Goal: Information Seeking & Learning: Learn about a topic

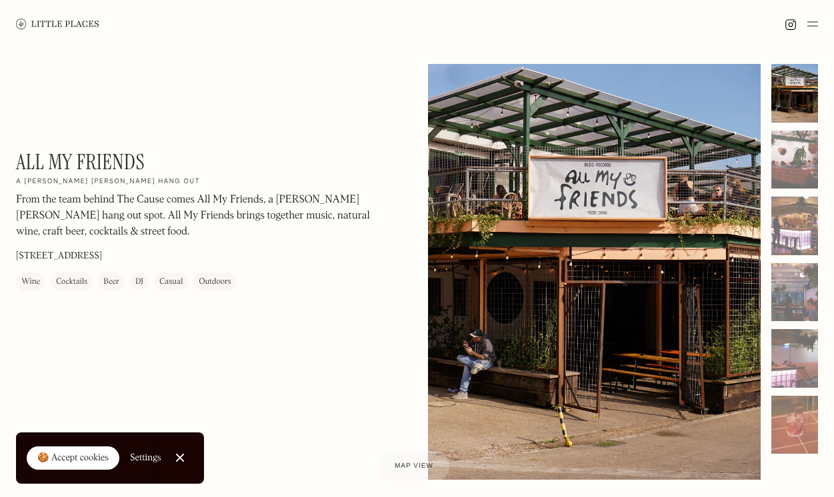
click at [550, 239] on div at bounding box center [594, 272] width 333 height 416
click at [421, 472] on div "Map view" at bounding box center [414, 467] width 41 height 14
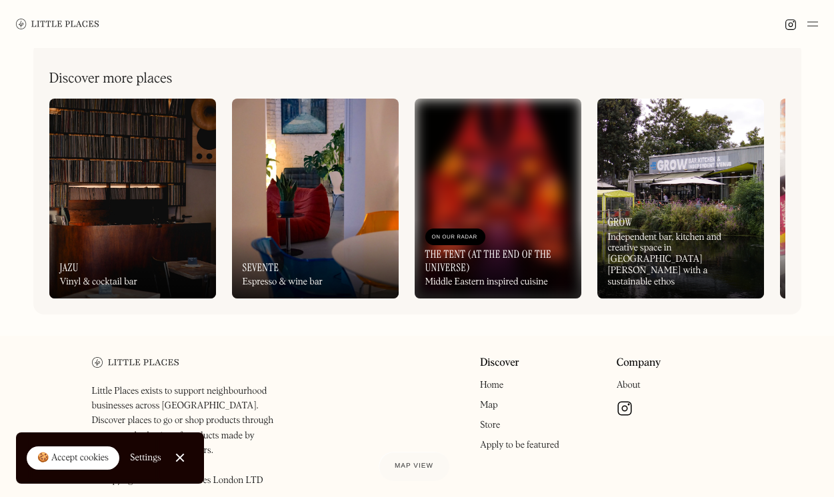
scroll to position [567, 0]
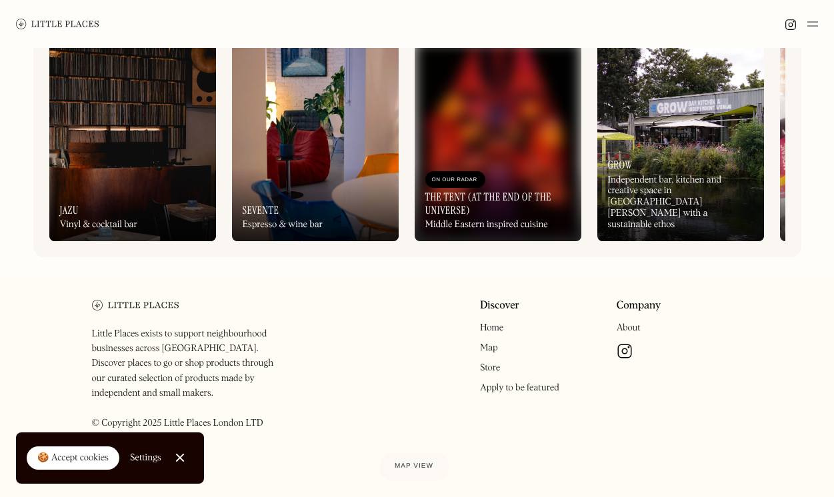
click at [485, 352] on link "Map" at bounding box center [489, 347] width 18 height 9
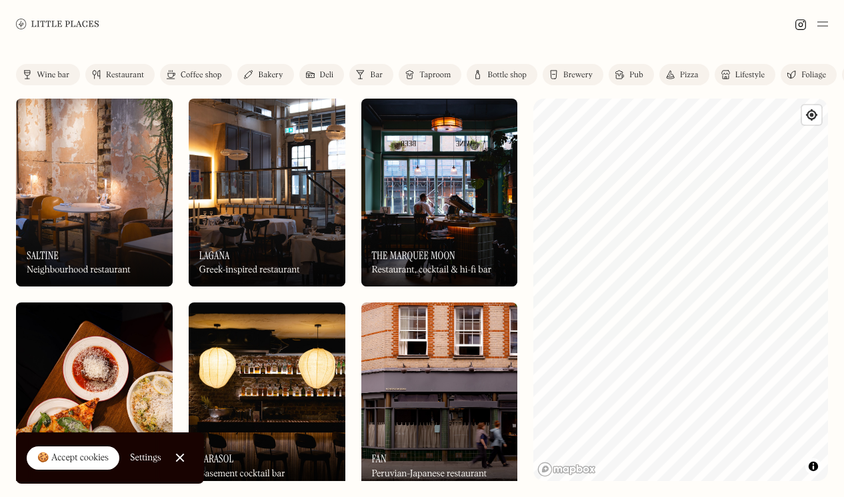
click at [108, 183] on img at bounding box center [94, 193] width 157 height 188
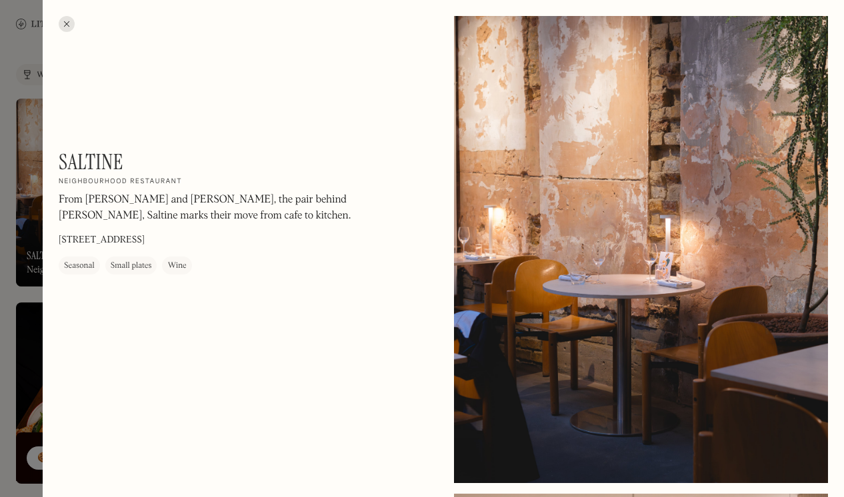
click at [701, 275] on div at bounding box center [641, 249] width 374 height 467
click at [109, 163] on h1 "Saltine" at bounding box center [91, 161] width 65 height 25
click at [36, 229] on div at bounding box center [422, 248] width 844 height 497
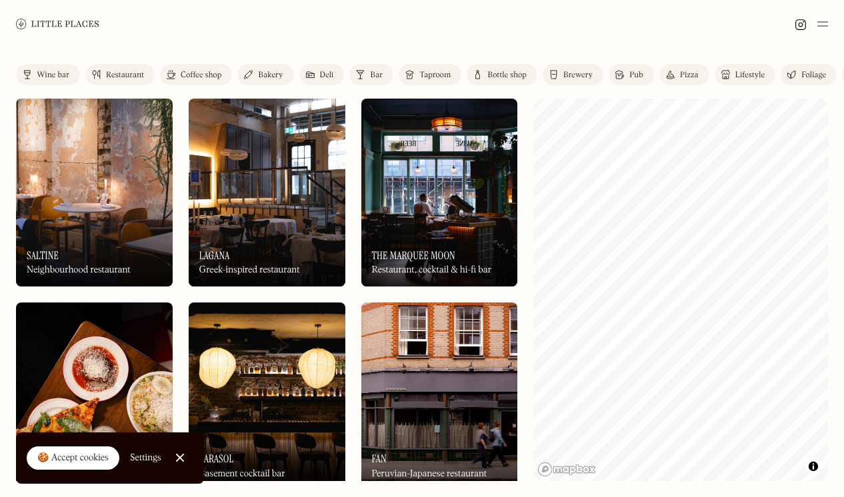
scroll to position [466, 0]
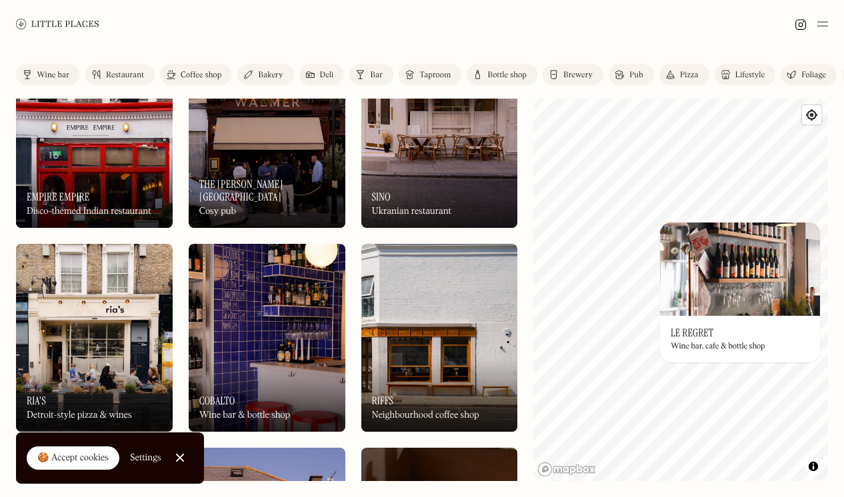
click at [726, 279] on img at bounding box center [740, 269] width 160 height 93
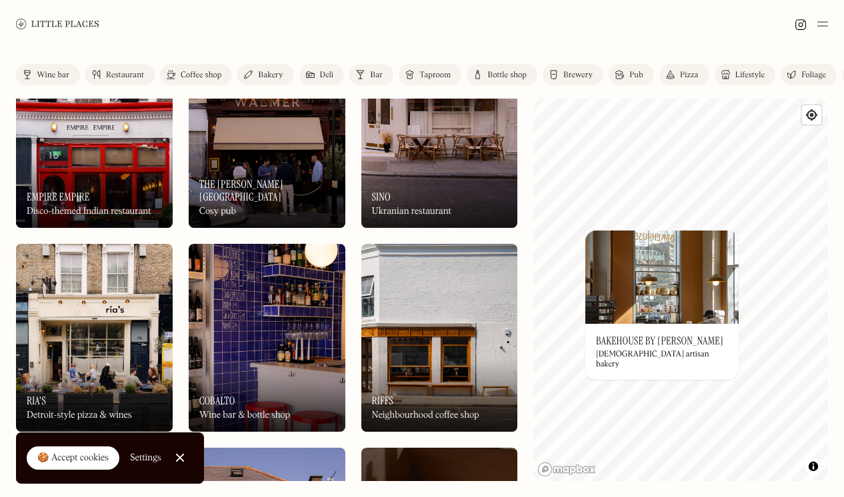
click at [622, 292] on img at bounding box center [661, 277] width 153 height 93
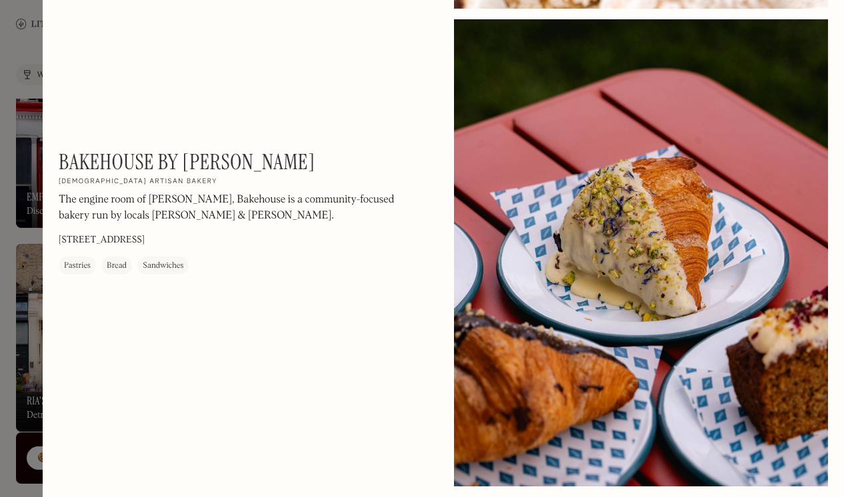
scroll to position [1257, 0]
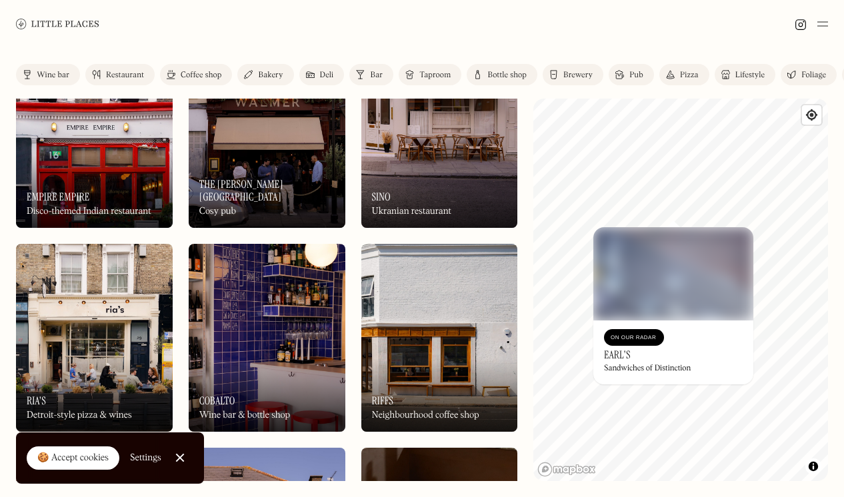
click at [692, 283] on img at bounding box center [673, 273] width 160 height 93
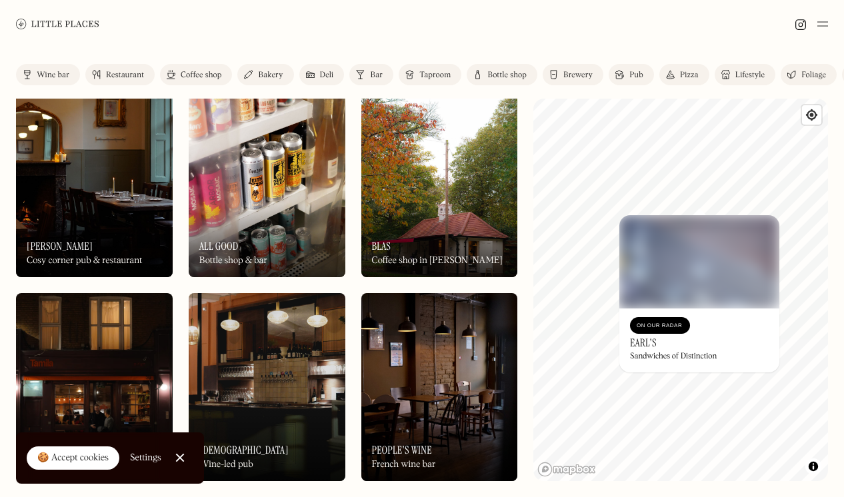
scroll to position [4956, 0]
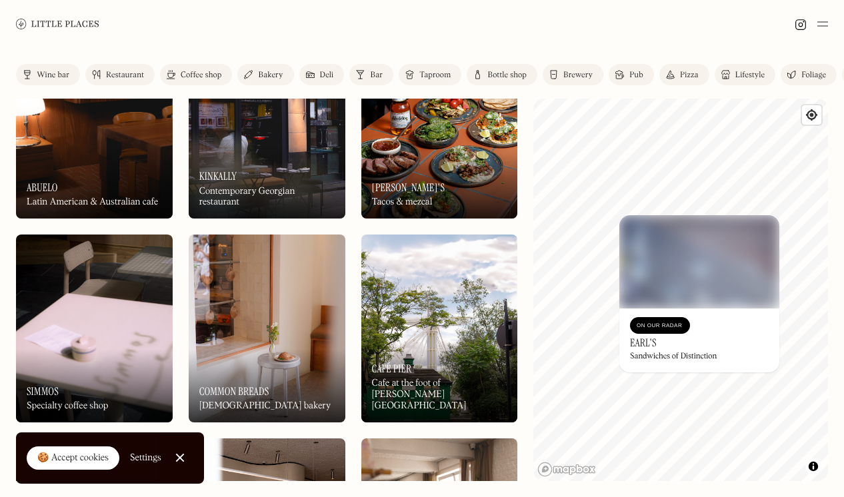
click at [71, 25] on img at bounding box center [57, 24] width 83 height 10
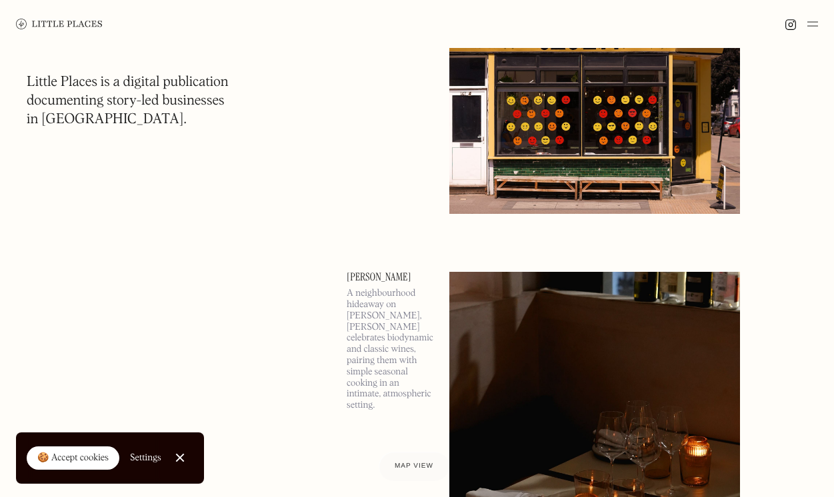
scroll to position [6545, 0]
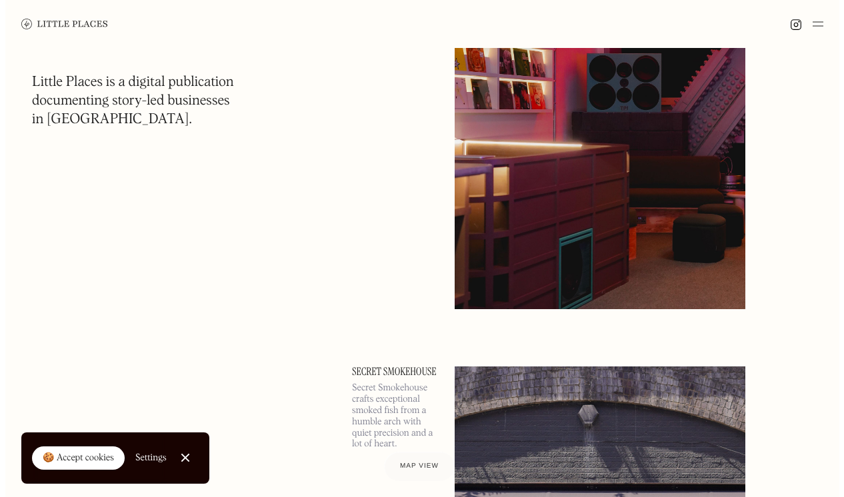
scroll to position [13177, 0]
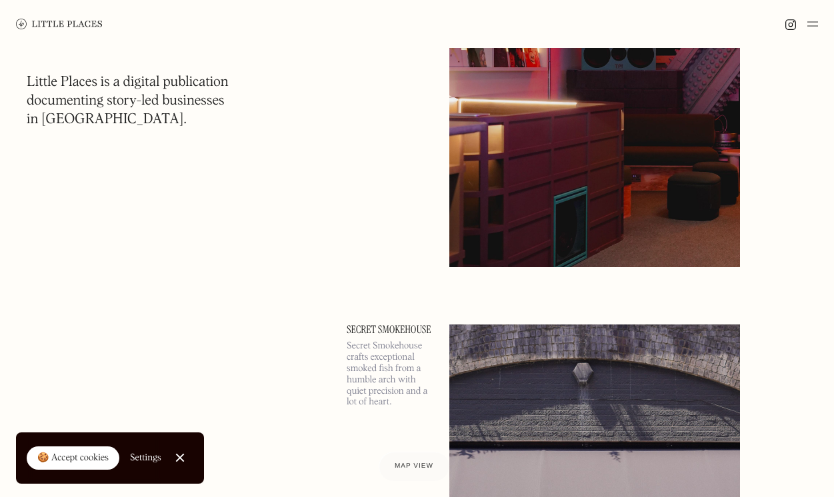
click at [421, 330] on link "Secret Smokehouse" at bounding box center [389, 329] width 87 height 11
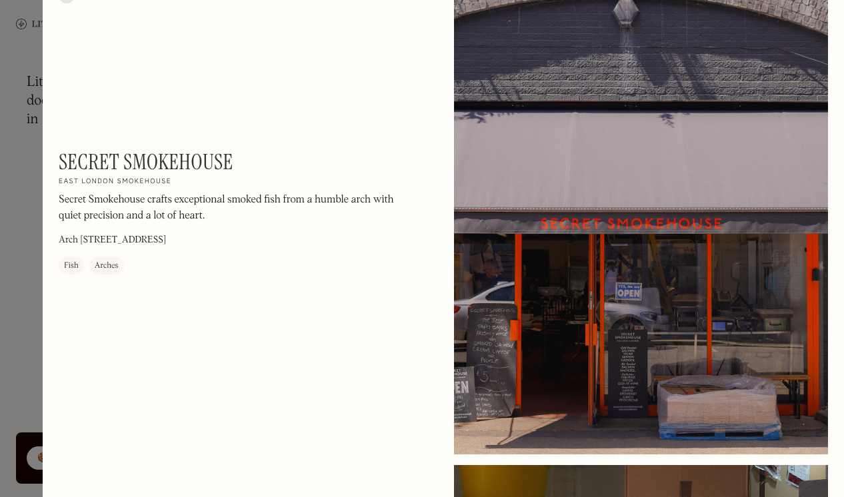
scroll to position [31, 0]
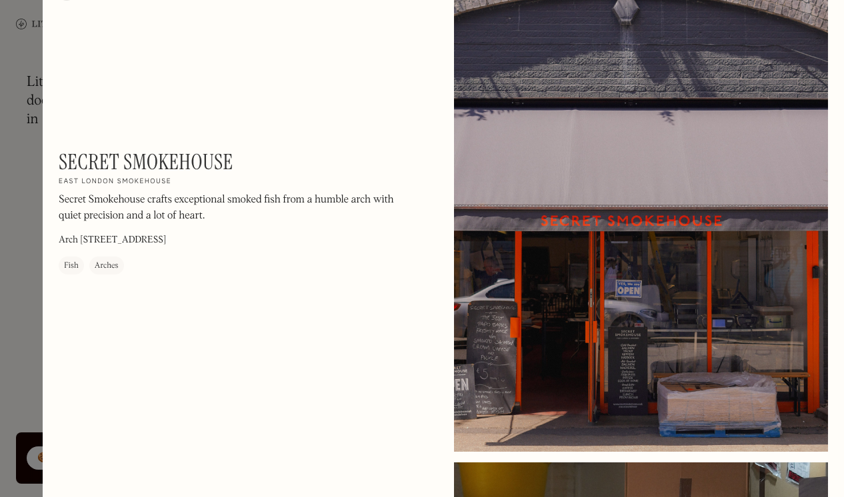
drag, startPoint x: 241, startPoint y: 232, endPoint x: 238, endPoint y: 239, distance: 7.2
click at [238, 239] on div "Secret Smokehouse On Our Radar East London smokehouse Secret Smokehouse crafts …" at bounding box center [239, 211] width 360 height 125
copy div "Arch 378 Mentmore Terrace, London E8 3PH"
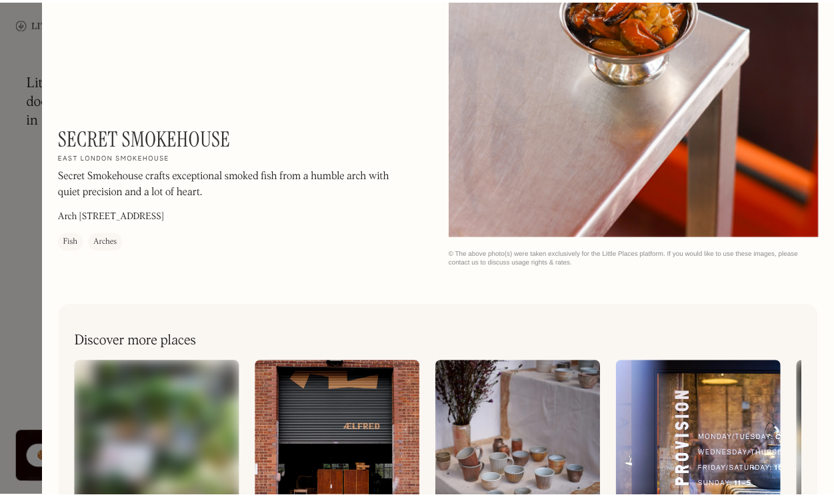
scroll to position [1305, 0]
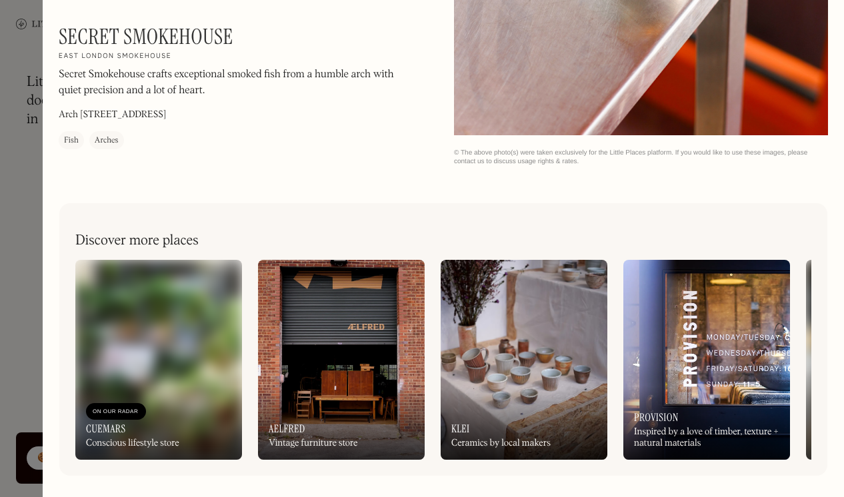
click at [26, 181] on div at bounding box center [422, 248] width 844 height 497
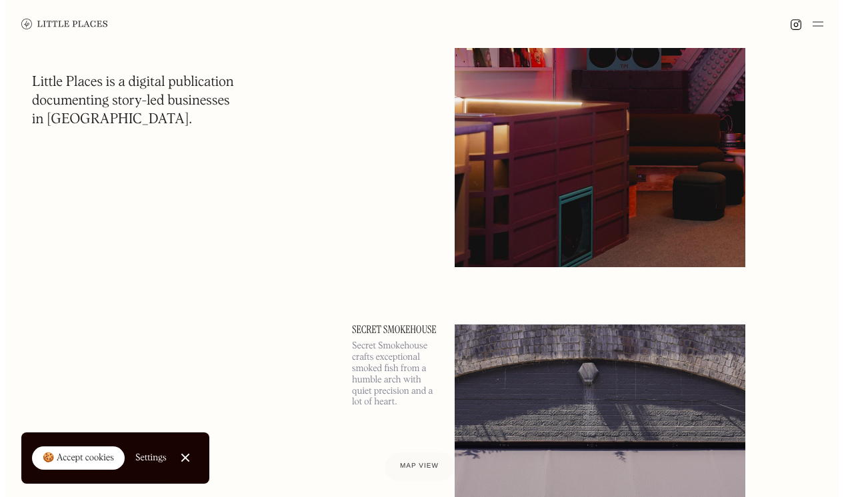
scroll to position [13194, 0]
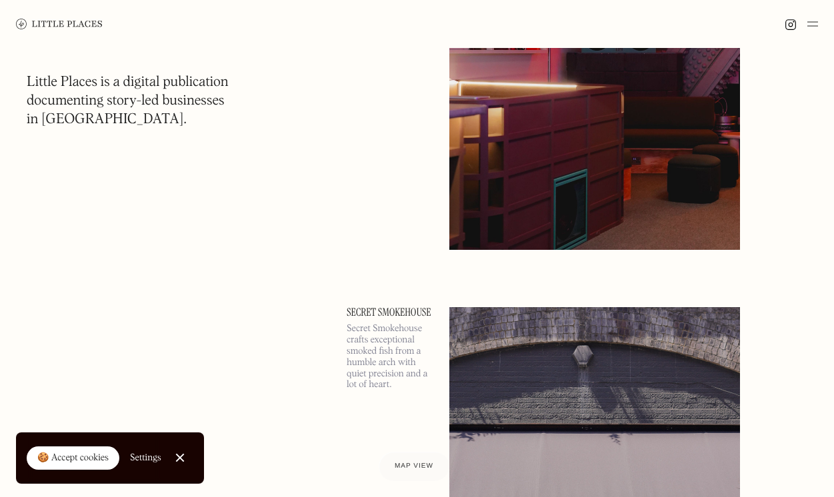
click at [647, 216] on img at bounding box center [594, 40] width 291 height 420
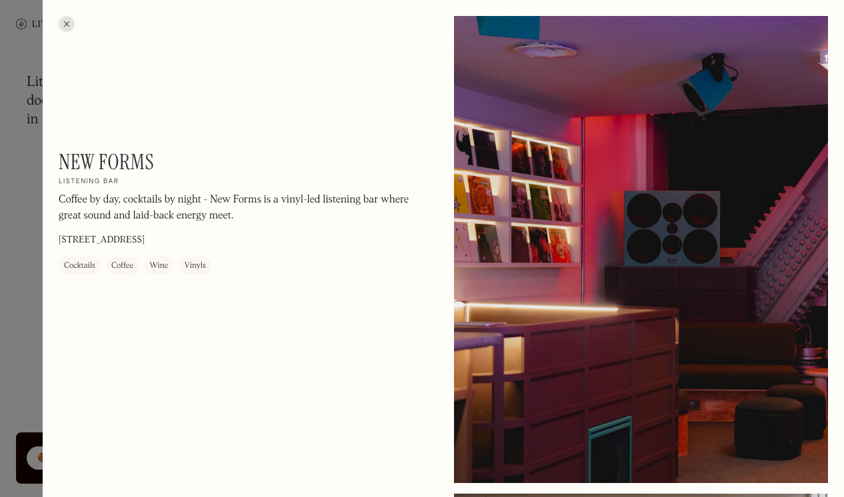
scroll to position [467, 0]
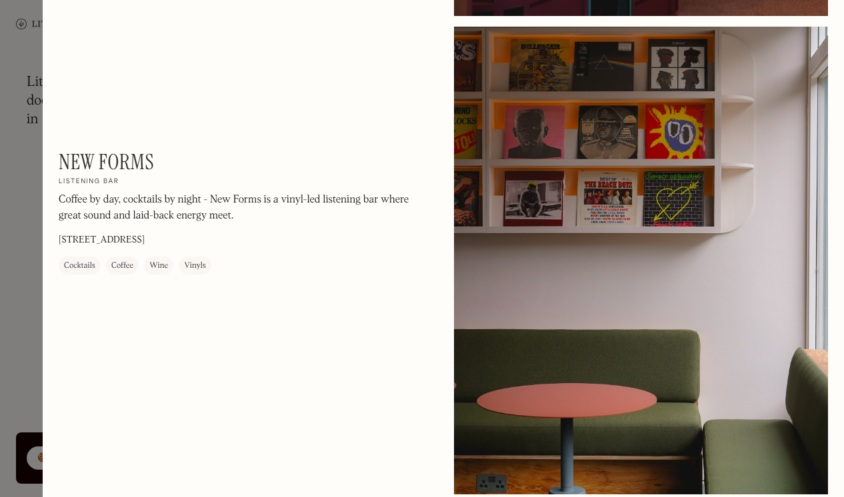
click at [117, 155] on h1 "New Forms" at bounding box center [106, 161] width 95 height 25
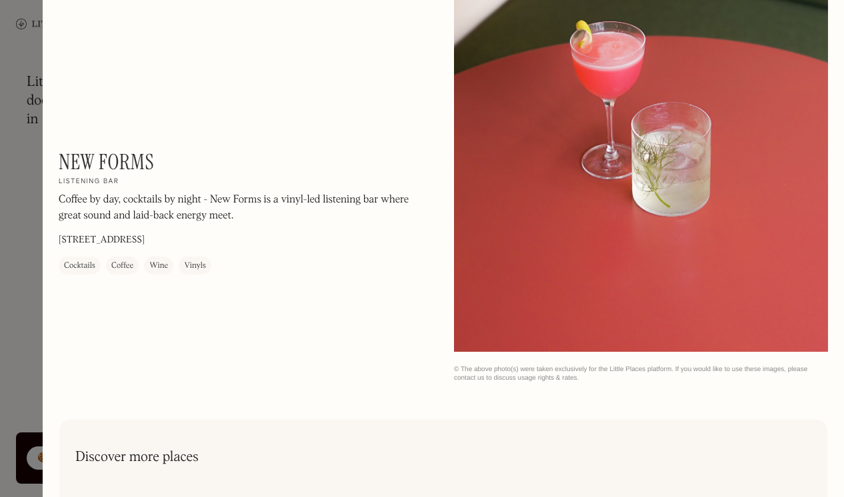
scroll to position [1085, 0]
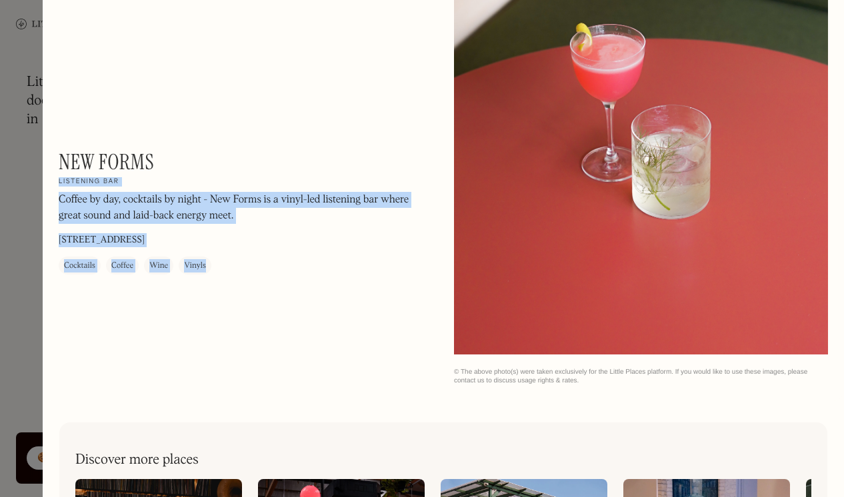
drag, startPoint x: 159, startPoint y: 161, endPoint x: 67, endPoint y: 163, distance: 92.6
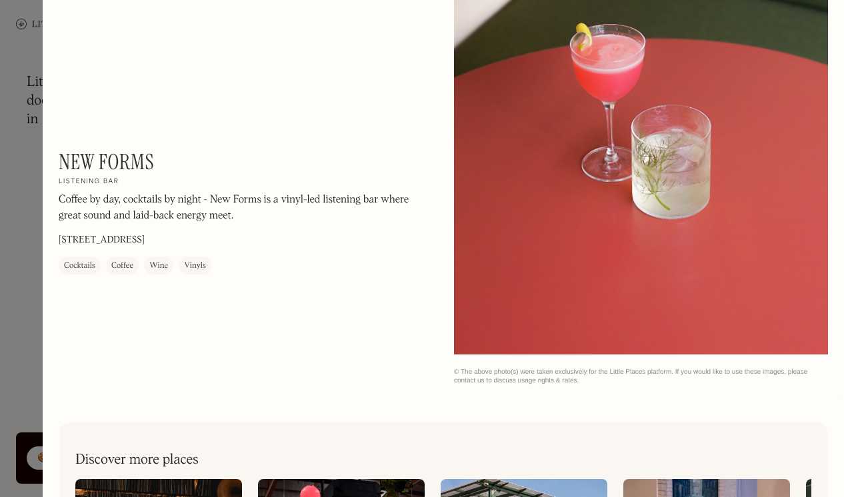
drag, startPoint x: 275, startPoint y: 284, endPoint x: 281, endPoint y: 288, distance: 7.2
click at [275, 285] on div "New Forms On Our Radar Listening bar Coffee by day, cocktails by night - New Fo…" at bounding box center [246, 219] width 374 height 141
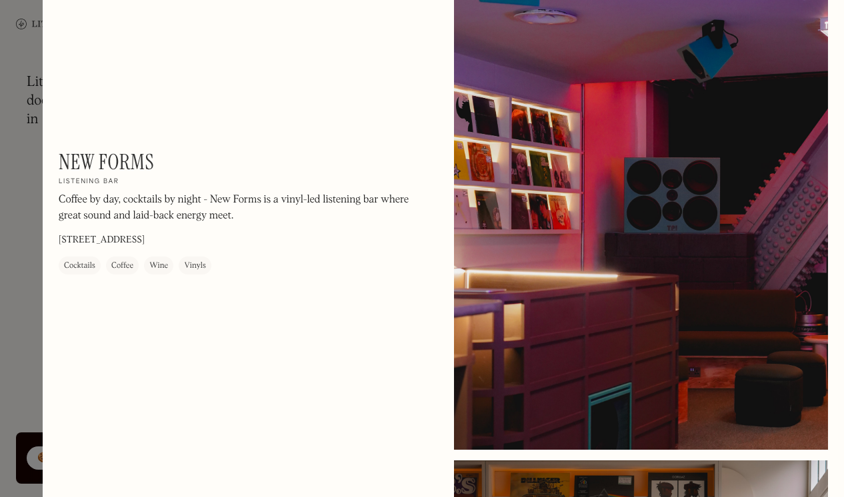
scroll to position [0, 0]
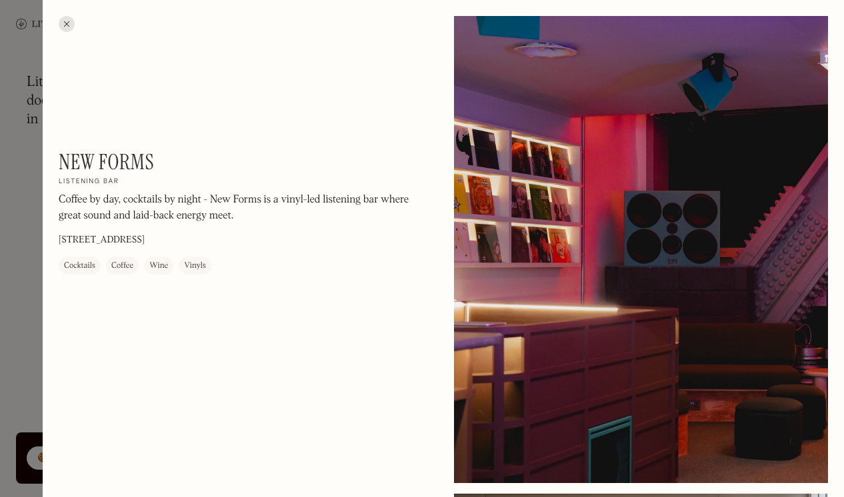
click at [677, 270] on div at bounding box center [641, 249] width 374 height 467
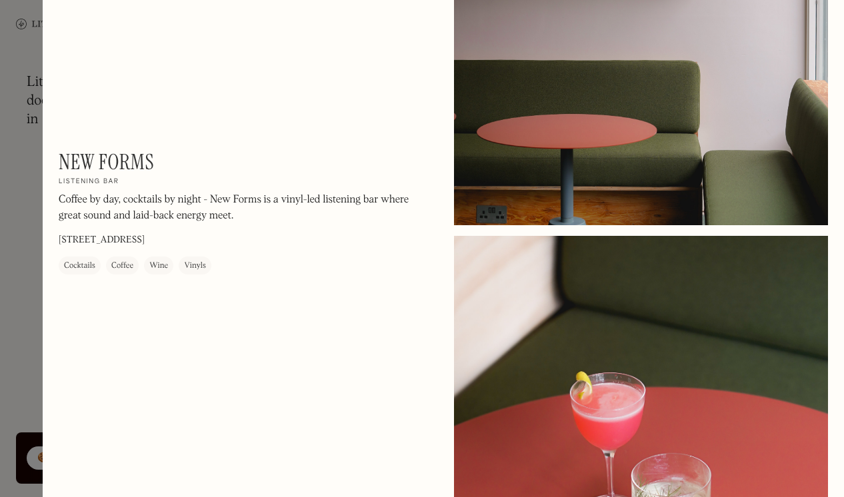
scroll to position [1305, 0]
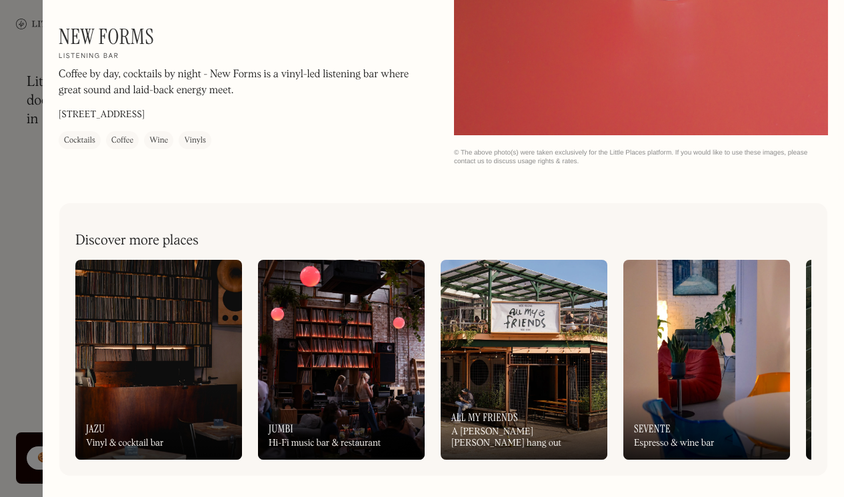
click at [195, 364] on img at bounding box center [158, 360] width 167 height 200
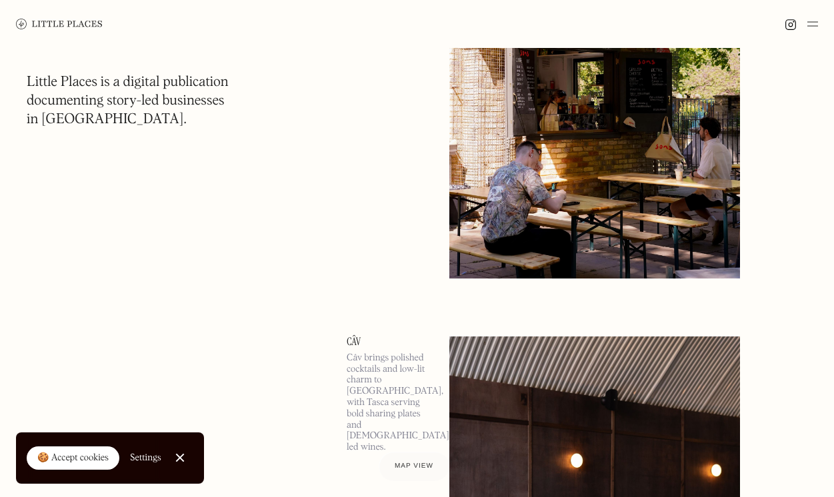
scroll to position [16657, 0]
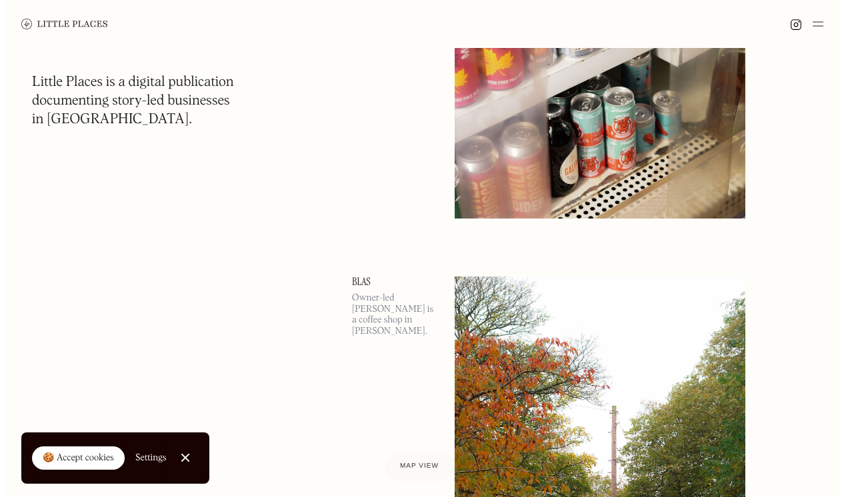
scroll to position [28985, 0]
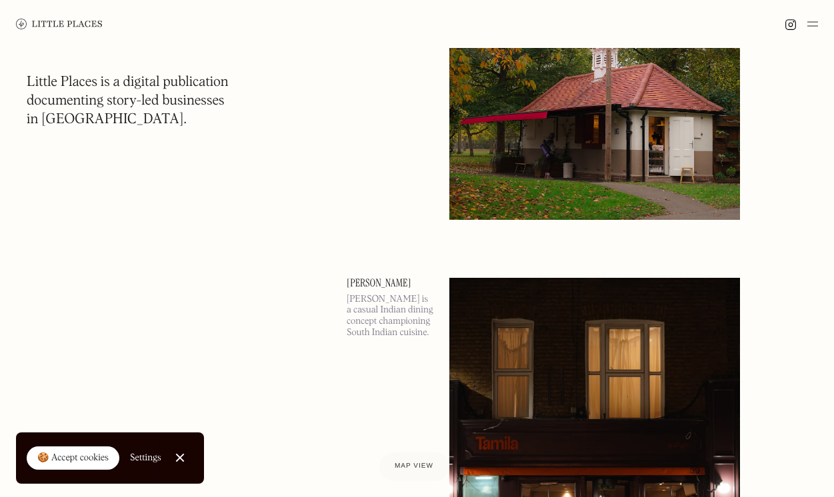
click at [580, 304] on img at bounding box center [594, 488] width 291 height 420
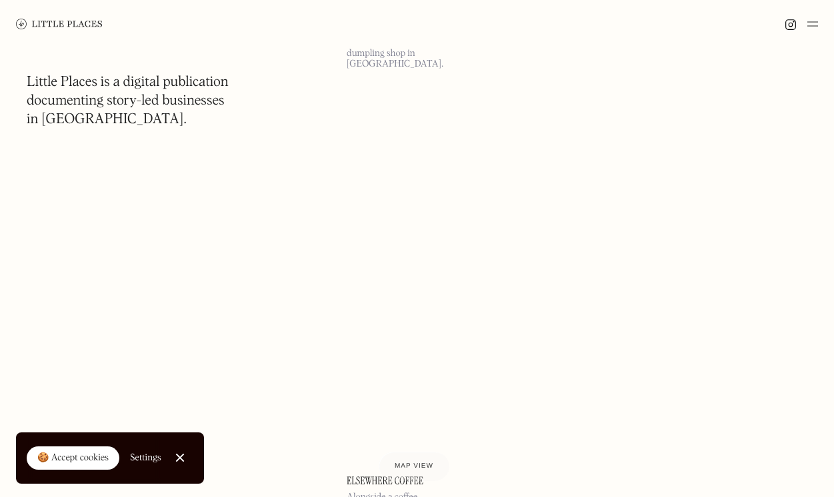
scroll to position [35191, 0]
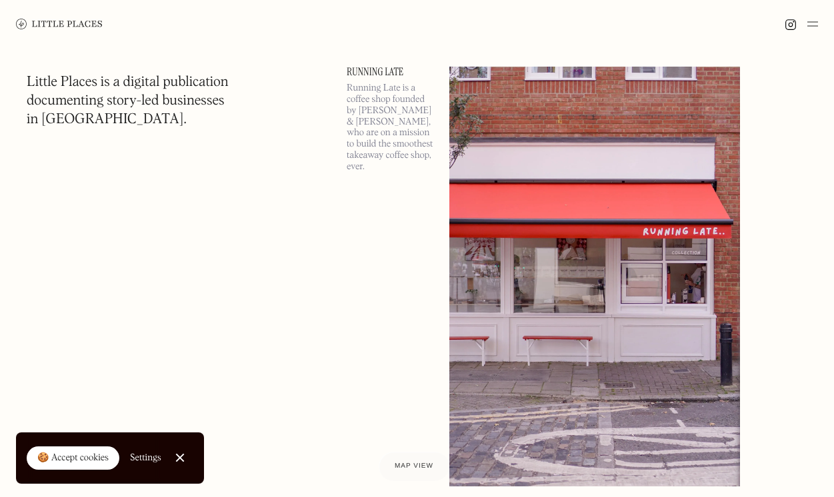
scroll to position [31073, 0]
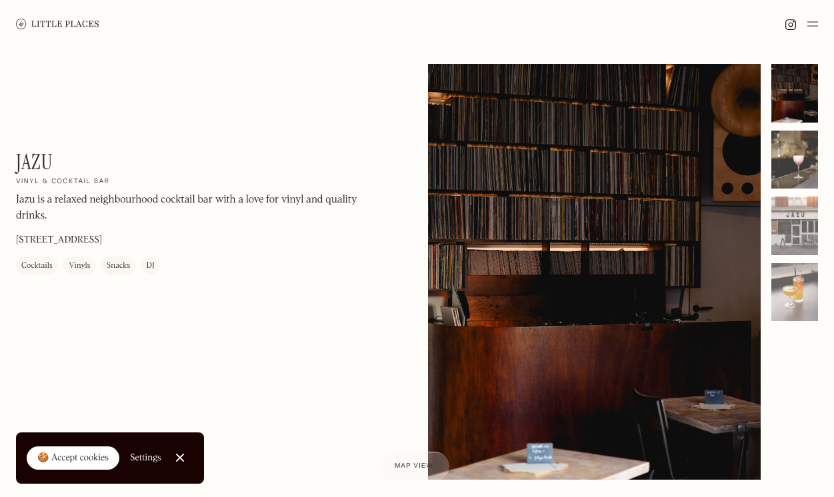
click at [800, 167] on div at bounding box center [794, 160] width 47 height 59
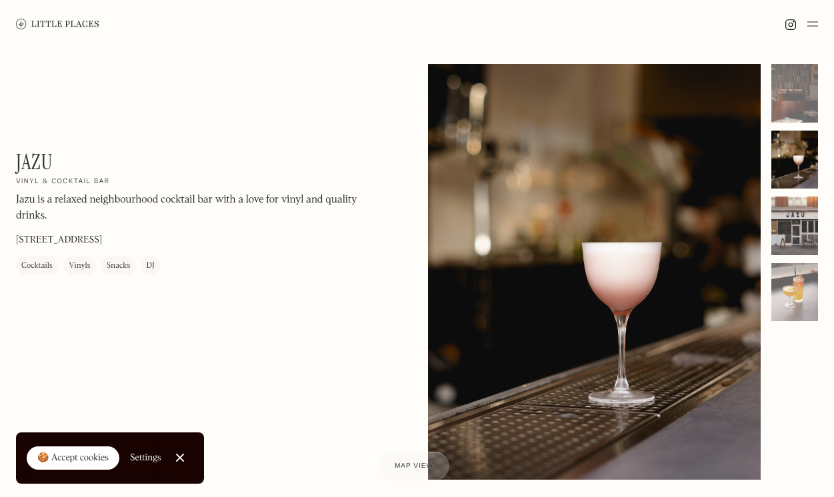
click at [802, 223] on div at bounding box center [794, 226] width 47 height 59
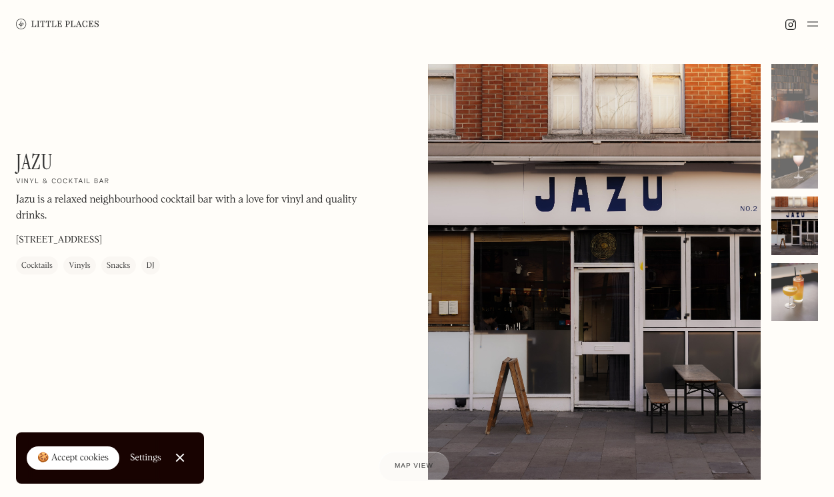
click at [787, 285] on div at bounding box center [794, 292] width 47 height 59
